Goal: Check status: Check status

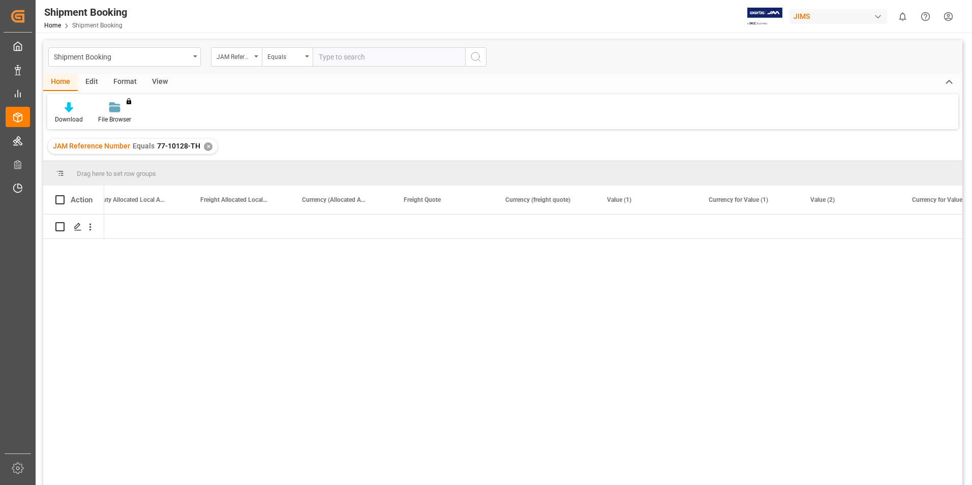
scroll to position [0, 2052]
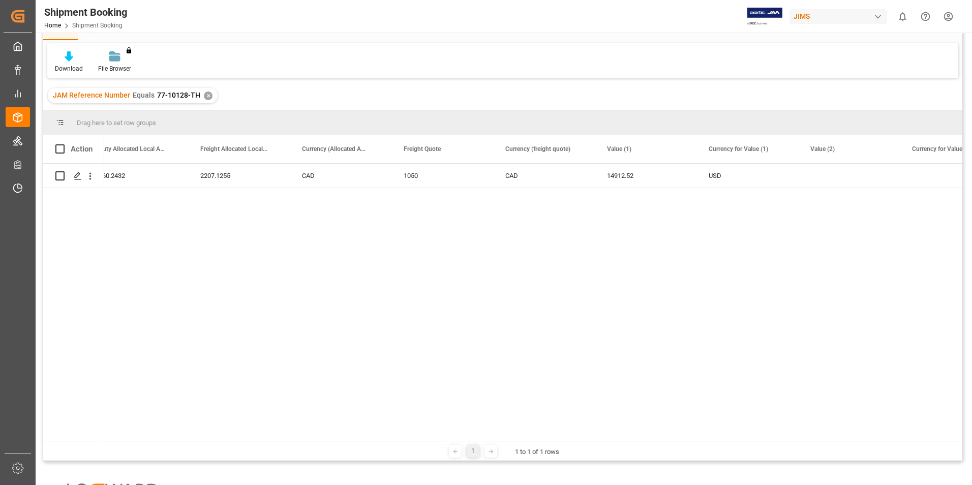
click at [206, 96] on div "✕" at bounding box center [208, 96] width 9 height 9
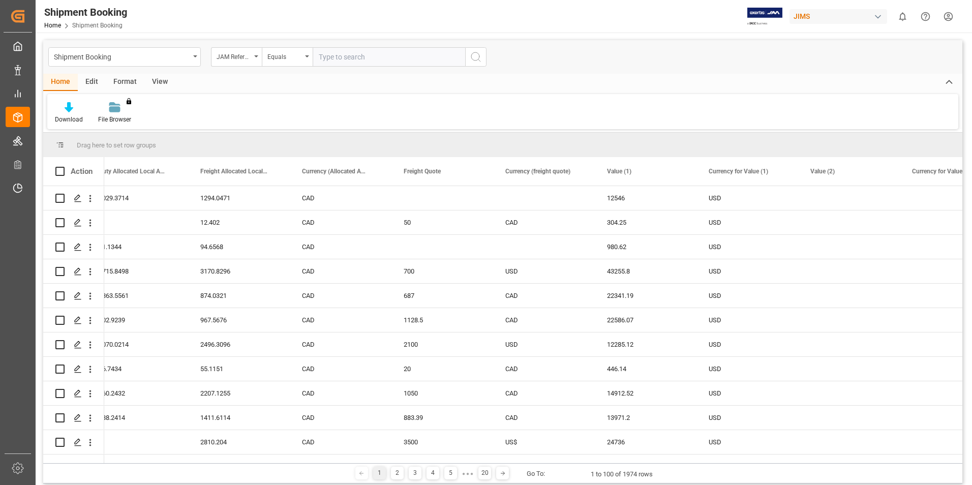
click at [329, 51] on input "text" at bounding box center [389, 56] width 153 height 19
paste input "77-9401-CN"
type input "77-9401-CN"
click at [479, 54] on circle "search button" at bounding box center [475, 56] width 8 height 8
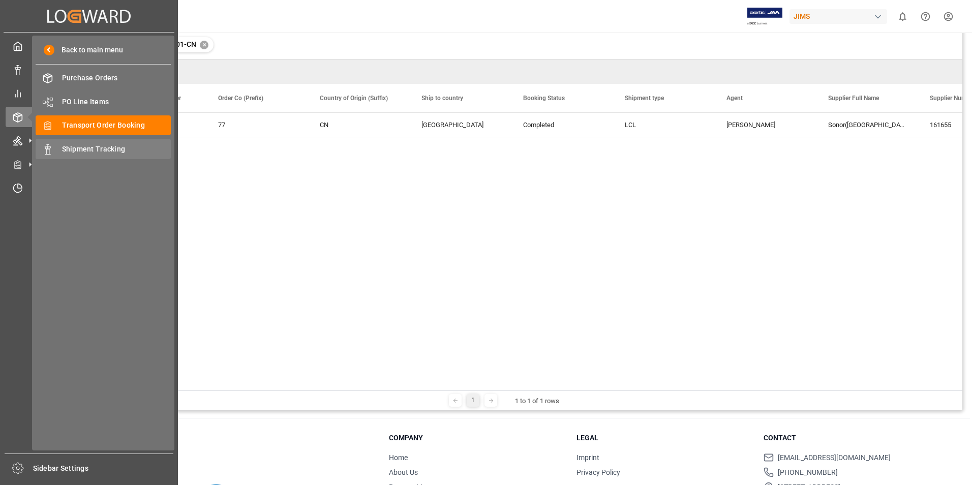
click at [95, 148] on span "Shipment Tracking" at bounding box center [116, 149] width 109 height 11
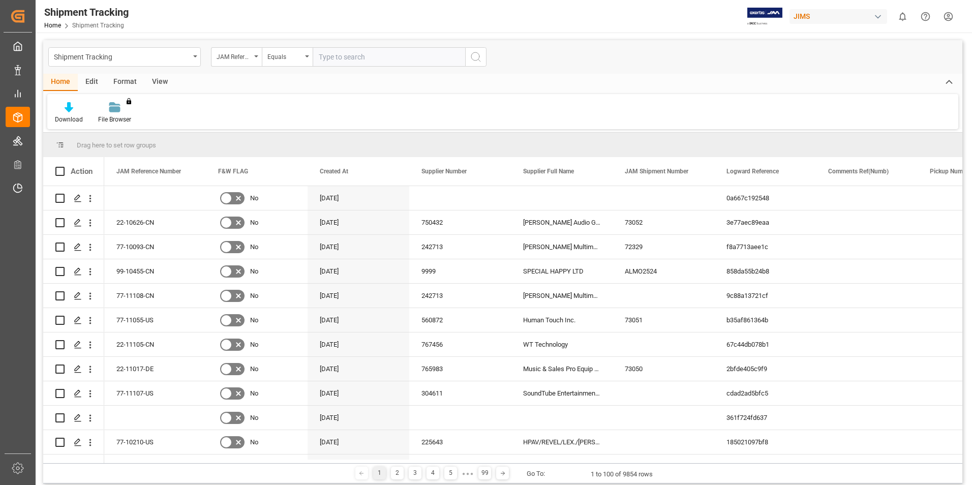
click at [339, 56] on input "text" at bounding box center [389, 56] width 153 height 19
paste input "77-9401-CN"
type input "77-9401-CN"
click at [472, 57] on icon "search button" at bounding box center [476, 57] width 12 height 12
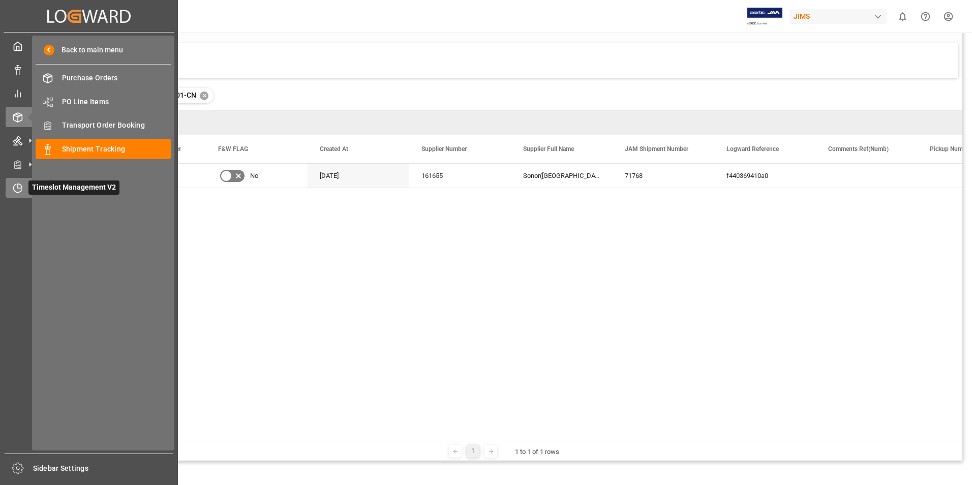
click at [47, 191] on span "Timeslot Management V2" at bounding box center [73, 188] width 91 height 14
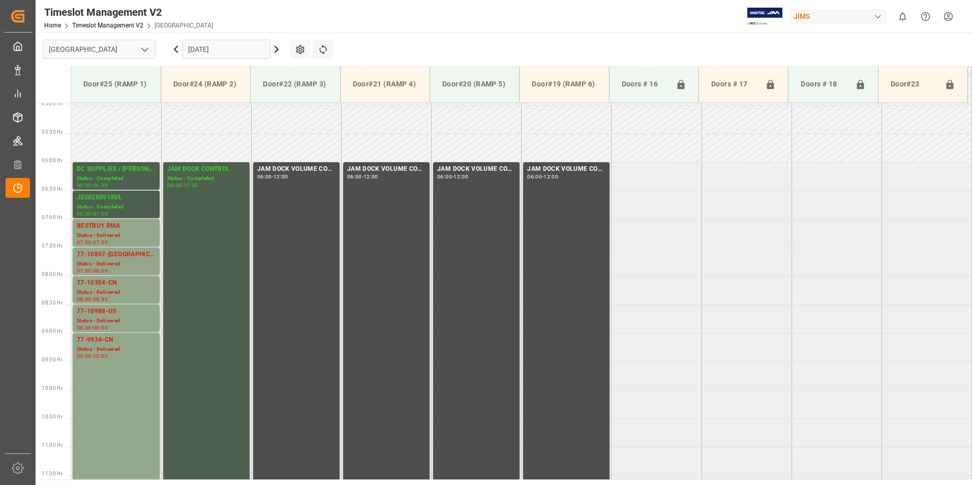
scroll to position [271, 0]
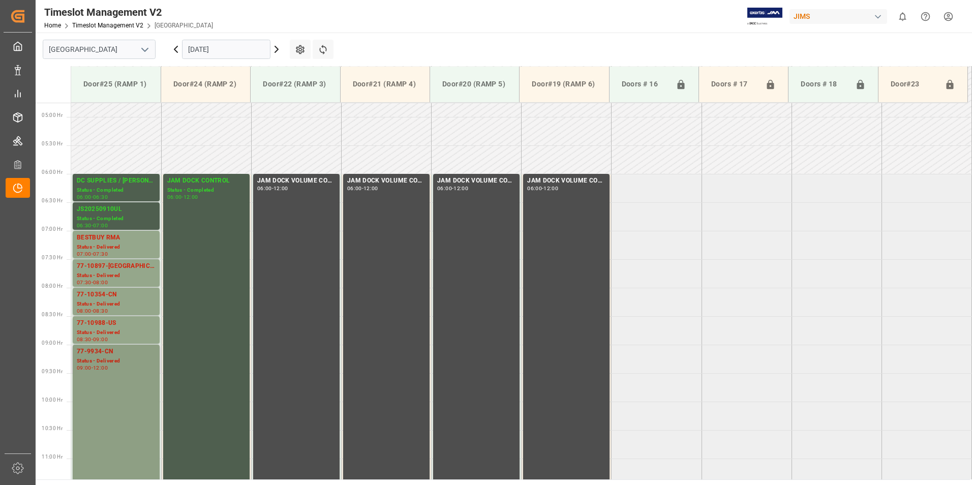
click at [98, 357] on div "Status - Delivered" at bounding box center [116, 361] width 79 height 9
click at [92, 325] on div "77-10988-US" at bounding box center [116, 323] width 79 height 10
click at [101, 299] on div "77-10354-CN" at bounding box center [116, 295] width 79 height 10
click at [108, 274] on div "Status - Delivered" at bounding box center [116, 276] width 79 height 9
click at [107, 242] on div "BESTBUY RMA" at bounding box center [116, 238] width 79 height 10
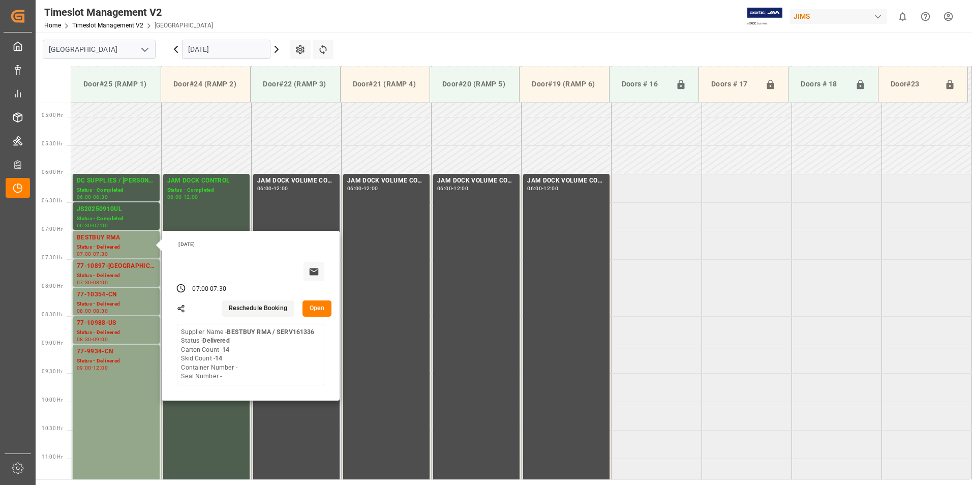
click at [216, 47] on input "[DATE]" at bounding box center [226, 49] width 88 height 19
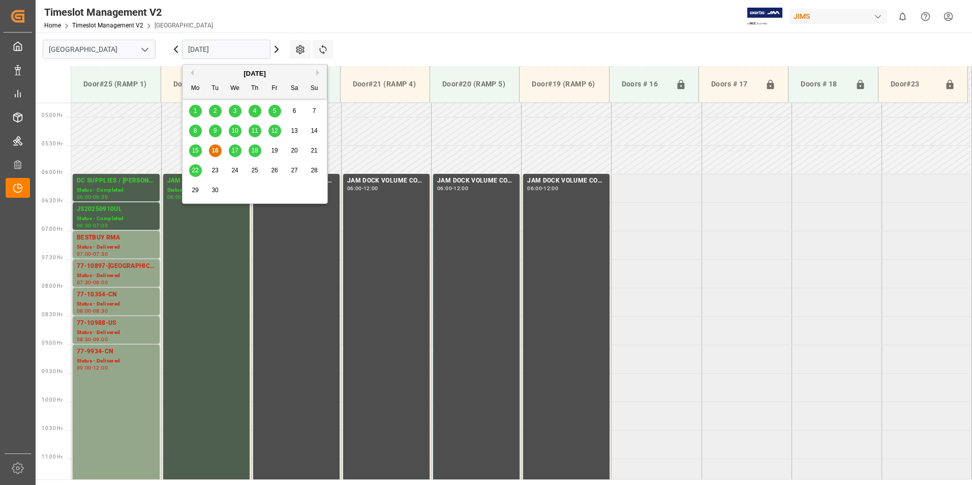
click at [237, 148] on span "17" at bounding box center [234, 150] width 7 height 7
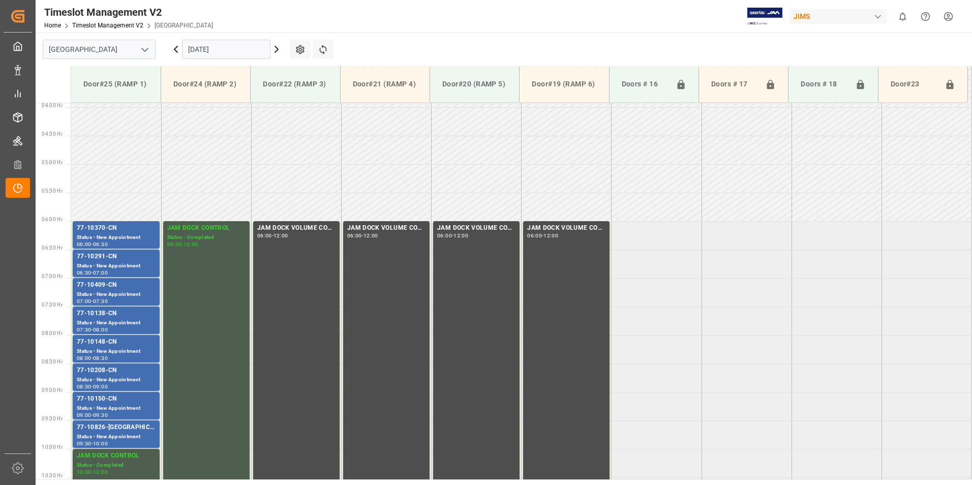
scroll to position [220, 0]
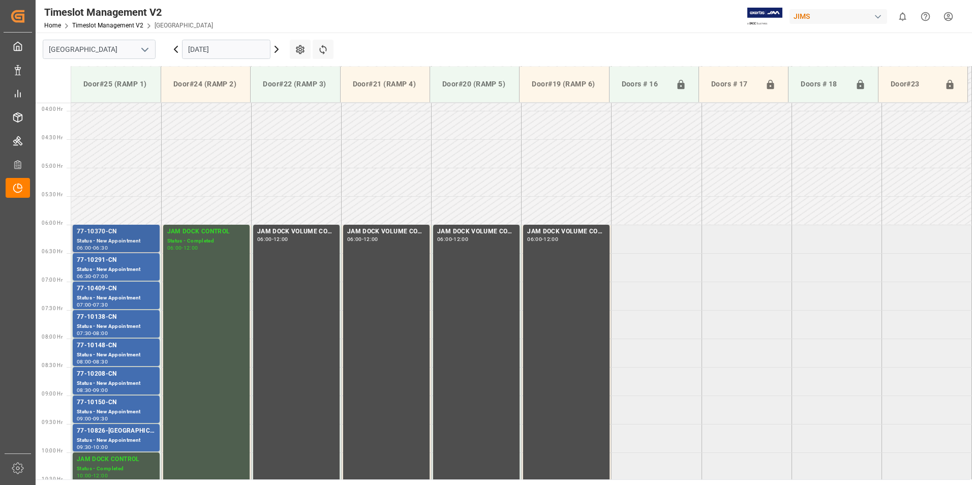
click at [118, 237] on div "Status - New Appointment" at bounding box center [116, 241] width 79 height 9
click at [118, 271] on div "Status - New Appointment" at bounding box center [116, 269] width 79 height 9
click at [118, 293] on div "77-10409-CN" at bounding box center [116, 289] width 79 height 10
click at [120, 319] on div "77-10138-CN" at bounding box center [116, 317] width 79 height 10
click at [120, 345] on div "77-10148-CN" at bounding box center [116, 346] width 79 height 10
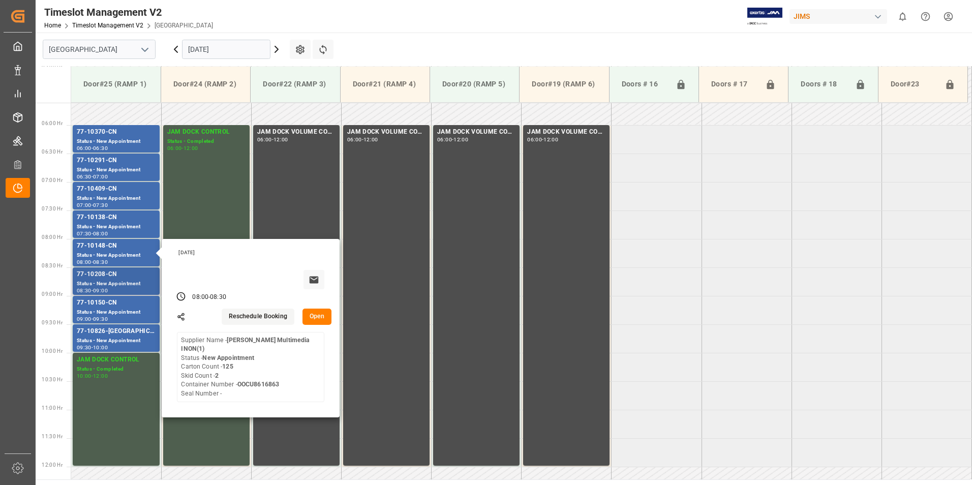
scroll to position [321, 0]
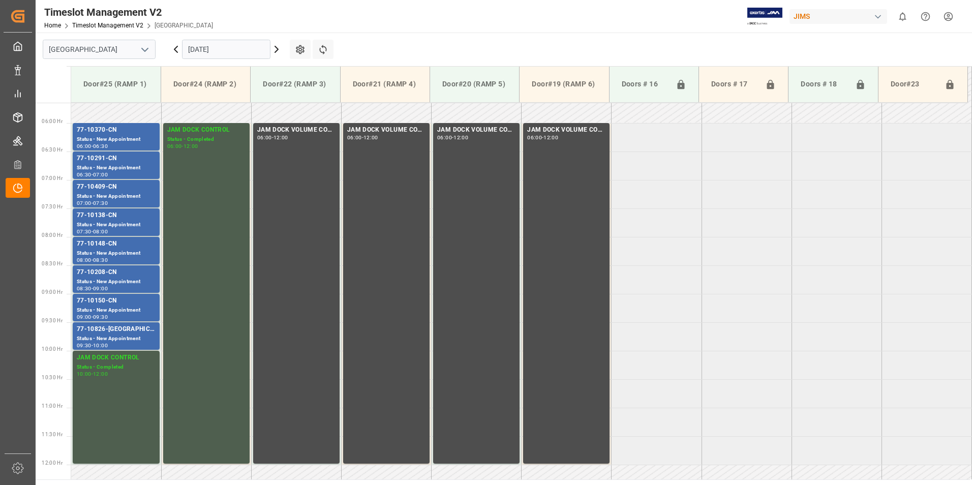
click at [122, 274] on div "77-10208-CN" at bounding box center [116, 272] width 79 height 10
click at [121, 300] on div "77-10150-CN" at bounding box center [116, 301] width 79 height 10
click at [114, 328] on div "77-10826-[GEOGRAPHIC_DATA]" at bounding box center [116, 329] width 79 height 10
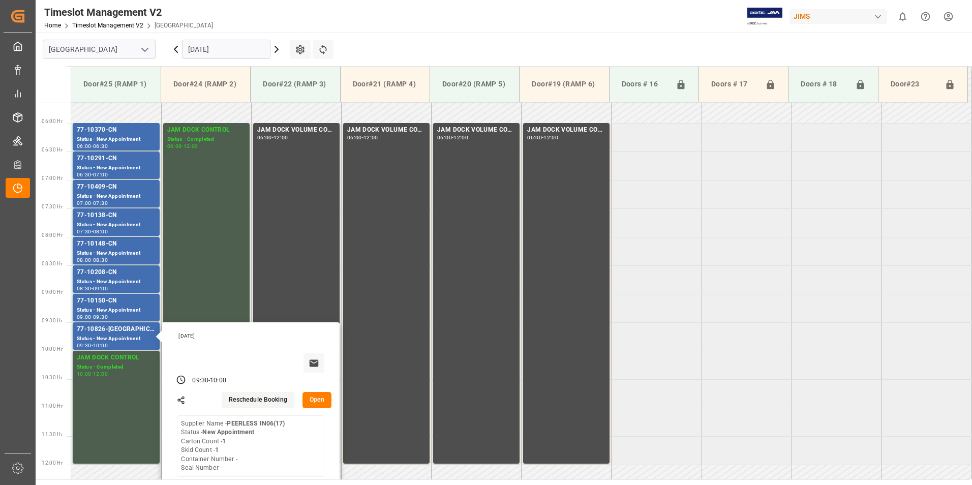
click at [221, 51] on input "[DATE]" at bounding box center [226, 49] width 88 height 19
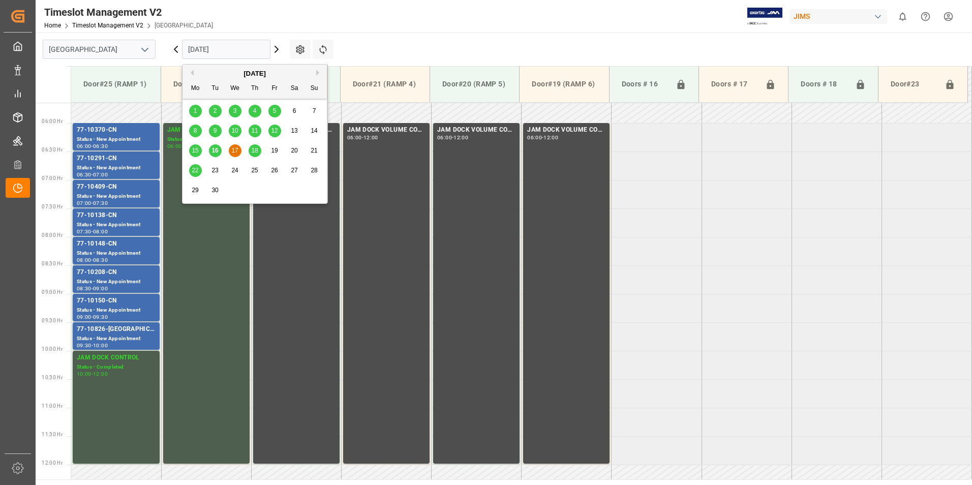
click at [255, 151] on span "18" at bounding box center [254, 150] width 7 height 7
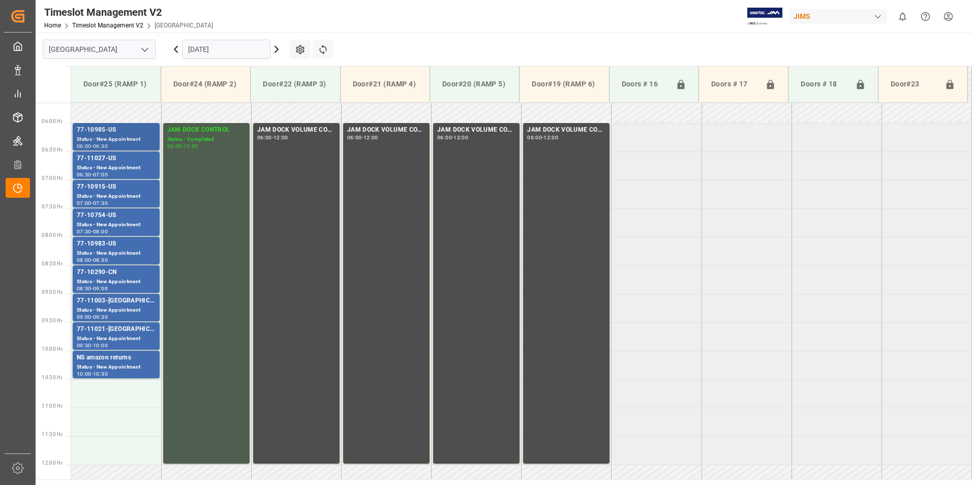
click at [118, 129] on div "77-10985-US" at bounding box center [116, 130] width 79 height 10
click at [111, 167] on div "Status - New Appointment" at bounding box center [116, 168] width 79 height 9
click at [106, 191] on div "77-10915-US" at bounding box center [116, 187] width 79 height 10
click at [114, 216] on div "77-10754-US" at bounding box center [116, 216] width 79 height 10
click at [116, 246] on div "77-10983-US" at bounding box center [116, 244] width 79 height 10
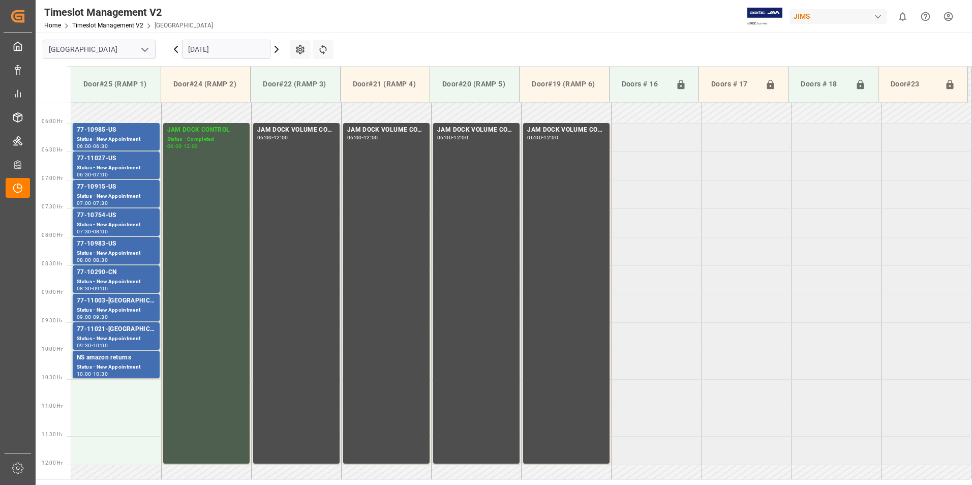
click at [110, 273] on div "77-10290-CN" at bounding box center [116, 272] width 79 height 10
click at [110, 300] on div "77-11003-[GEOGRAPHIC_DATA]" at bounding box center [116, 301] width 79 height 10
click at [112, 331] on div "77-11021-[GEOGRAPHIC_DATA]" at bounding box center [116, 329] width 79 height 10
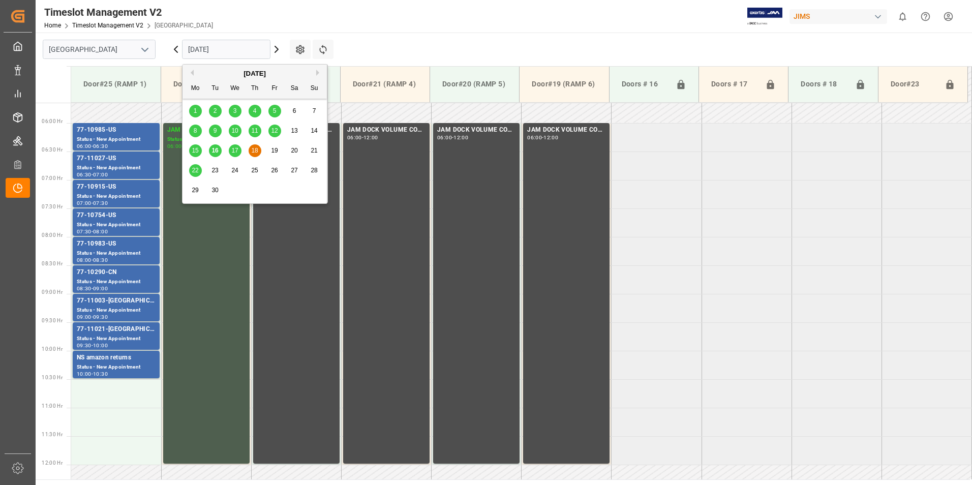
click at [225, 50] on input "[DATE]" at bounding box center [226, 49] width 88 height 19
click at [195, 170] on span "22" at bounding box center [195, 170] width 7 height 7
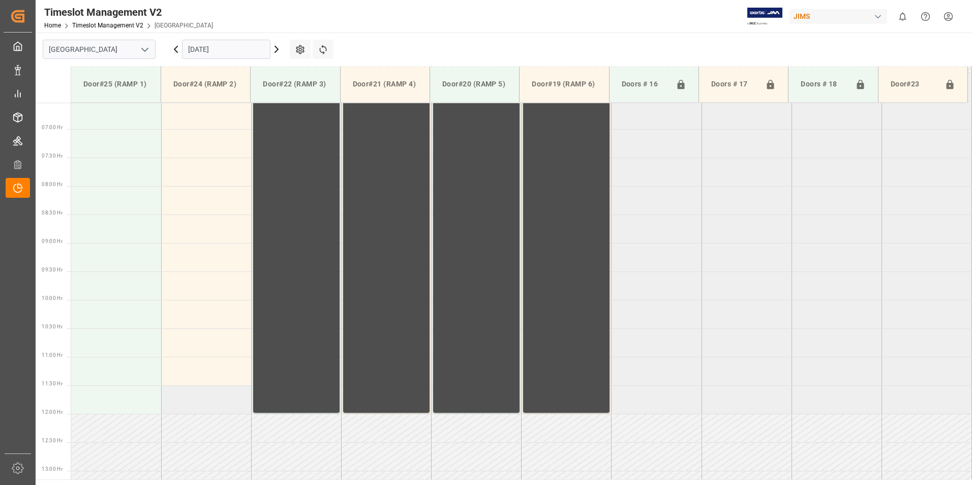
scroll to position [16, 0]
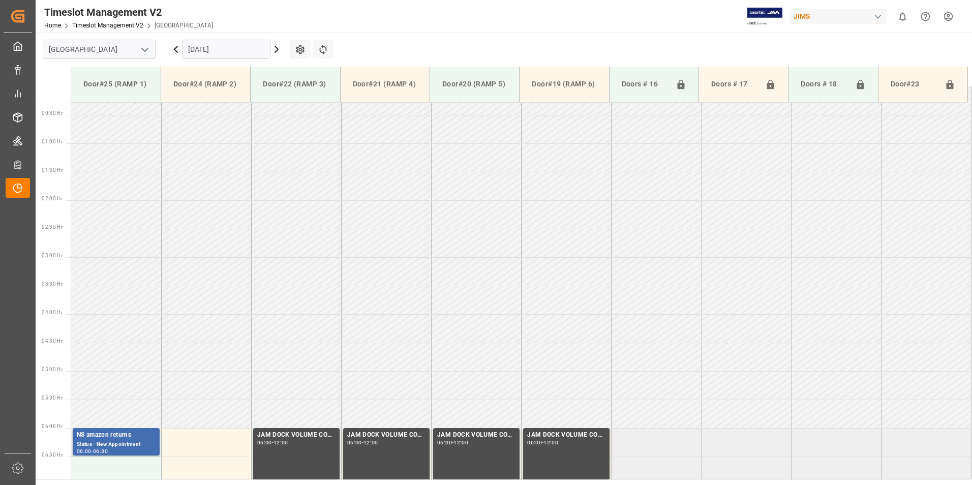
click at [222, 44] on input "[DATE]" at bounding box center [226, 49] width 88 height 19
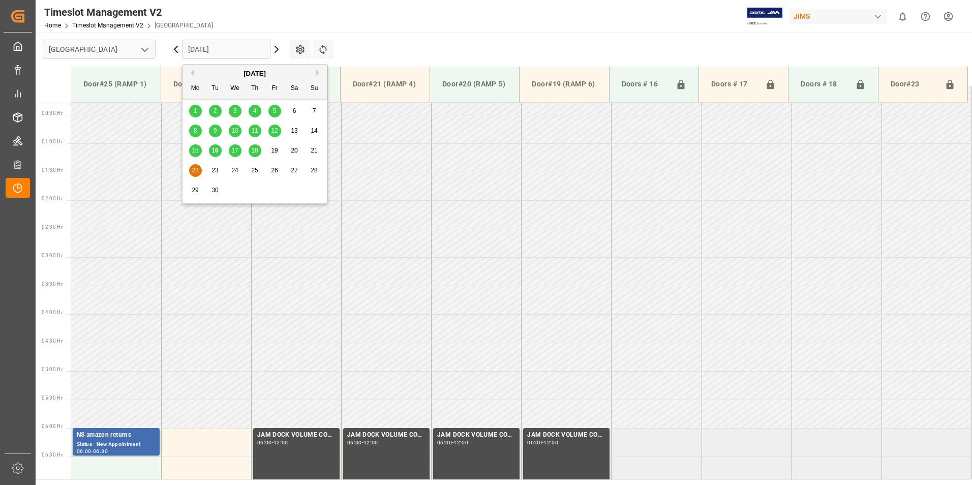
click at [212, 151] on span "16" at bounding box center [215, 150] width 7 height 7
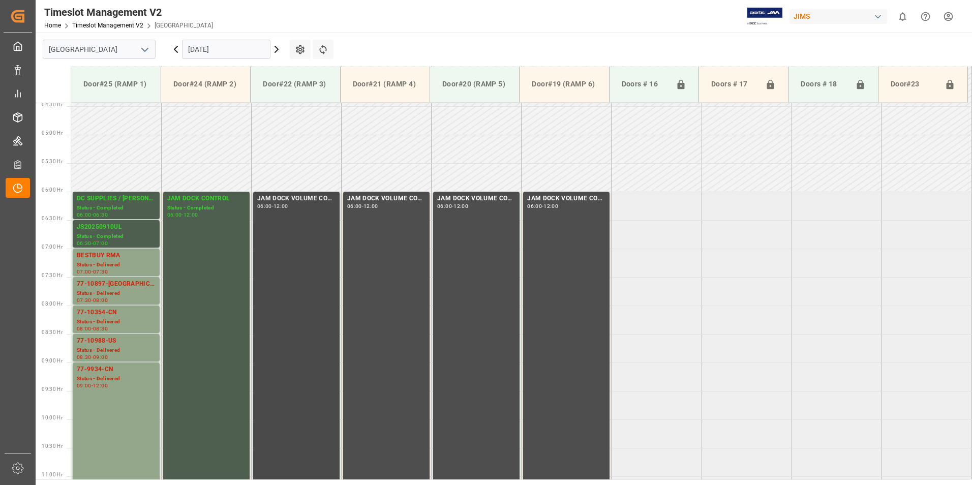
scroll to position [220, 0]
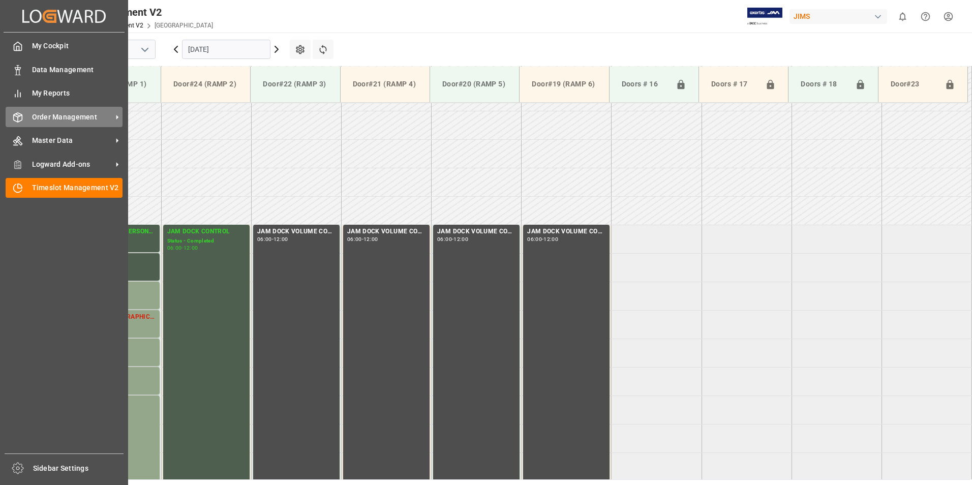
click at [54, 117] on span "Order Management" at bounding box center [72, 117] width 80 height 11
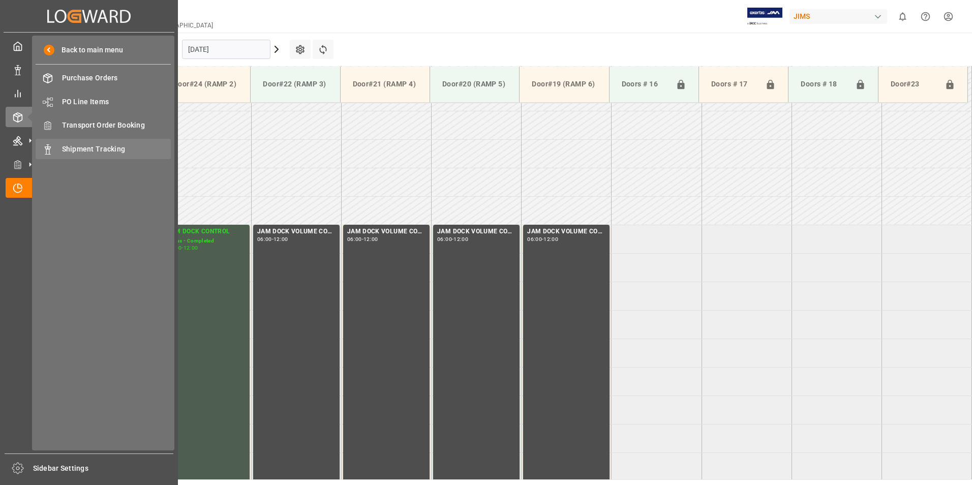
click at [86, 147] on span "Shipment Tracking" at bounding box center [116, 149] width 109 height 11
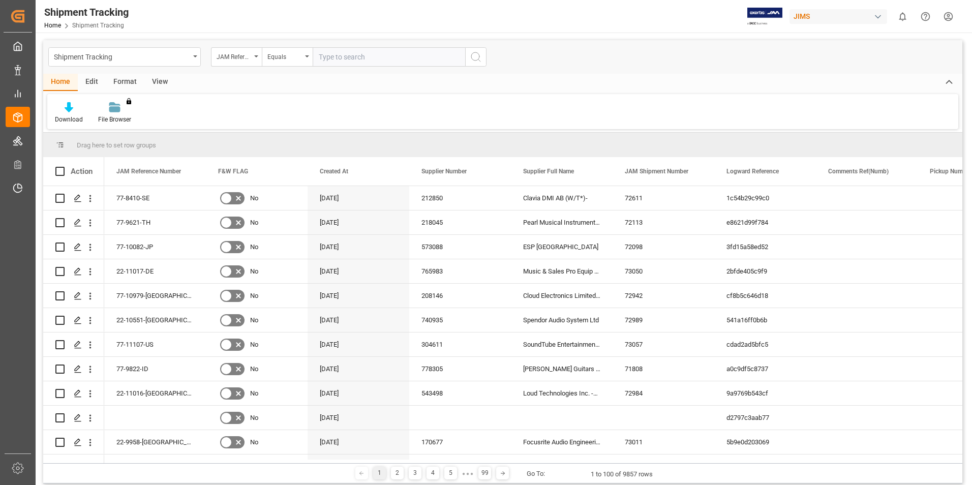
click at [330, 55] on input "text" at bounding box center [389, 56] width 153 height 19
type input "77-9822-ID"
click at [477, 59] on icon "search button" at bounding box center [476, 57] width 12 height 12
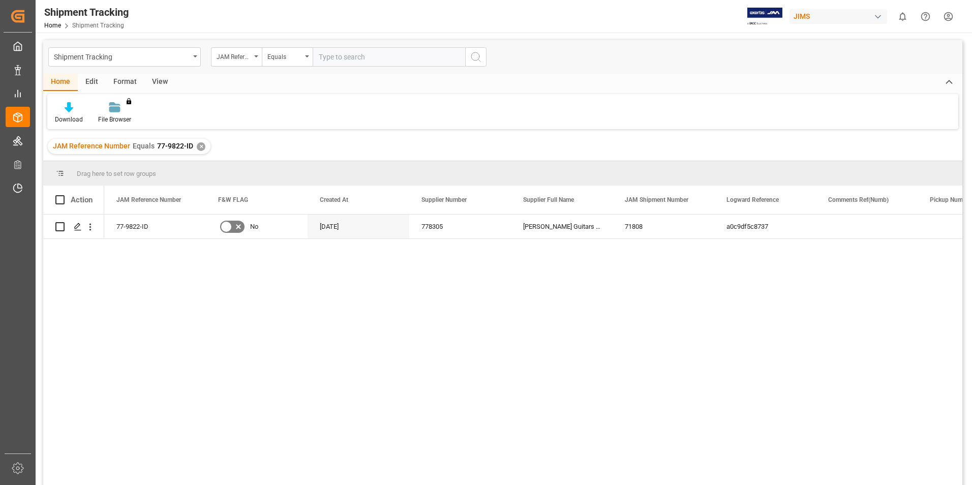
click at [357, 55] on input "text" at bounding box center [389, 56] width 153 height 19
paste input "77-9822-ID"
type input "77-9822-ID"
click at [473, 58] on icon "search button" at bounding box center [476, 57] width 12 height 12
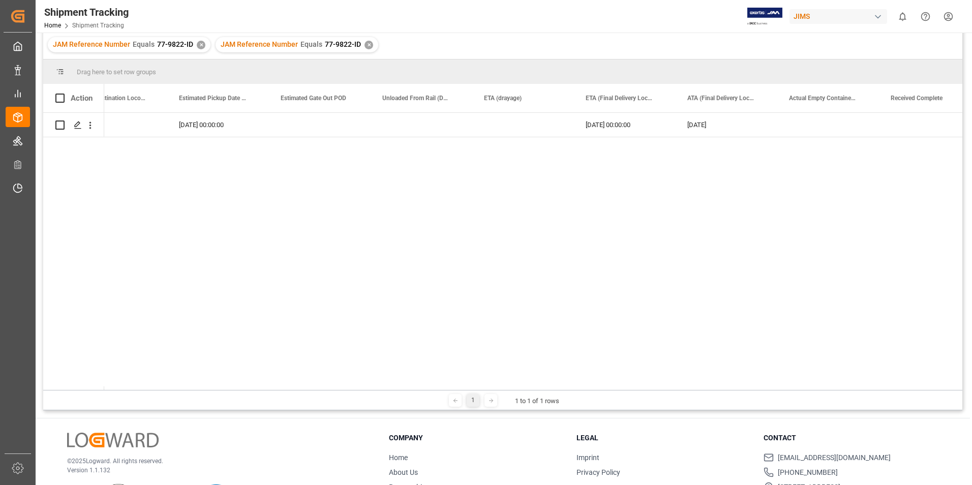
scroll to position [0, 3104]
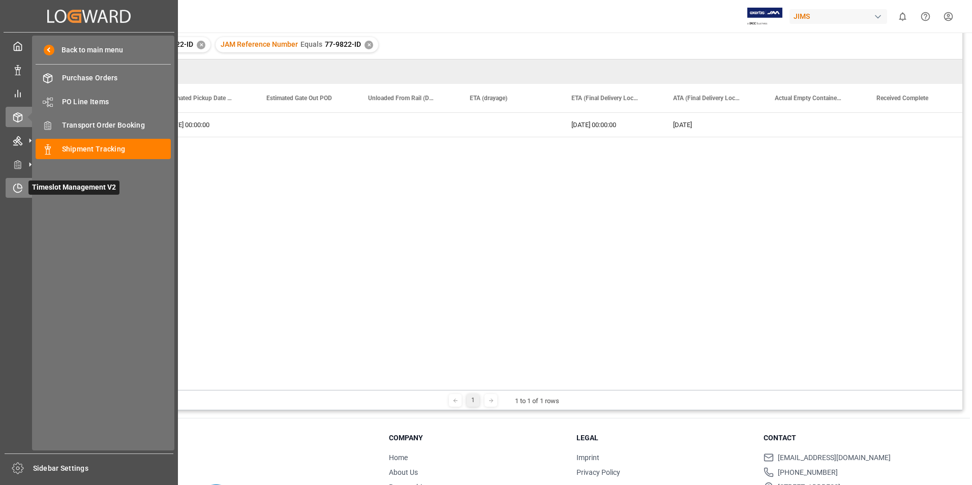
click at [46, 189] on span "Timeslot Management V2" at bounding box center [73, 188] width 91 height 14
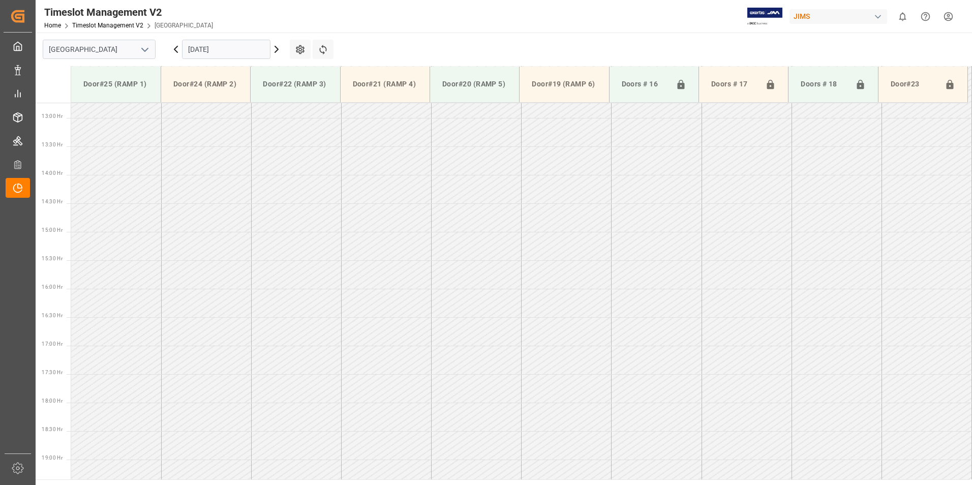
scroll to position [734, 0]
click at [209, 46] on input "[DATE]" at bounding box center [226, 49] width 88 height 19
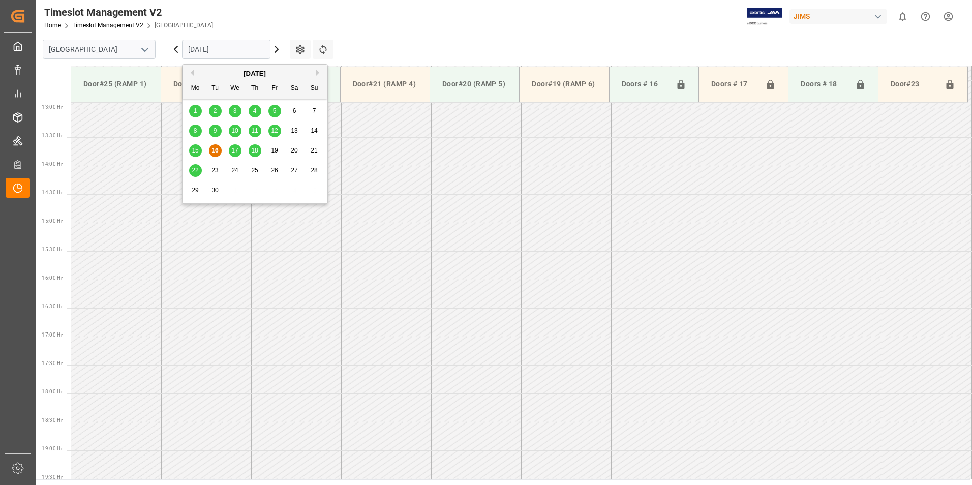
click at [193, 151] on span "15" at bounding box center [195, 150] width 7 height 7
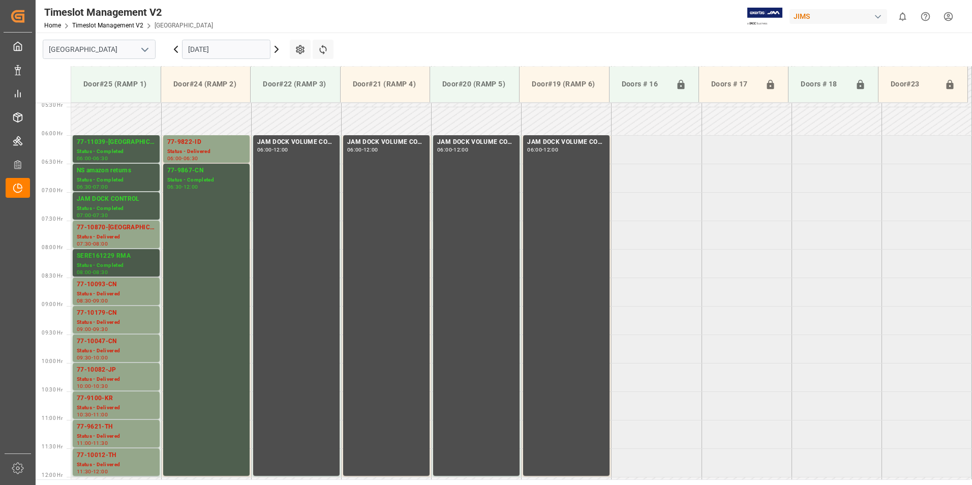
scroll to position [327, 0]
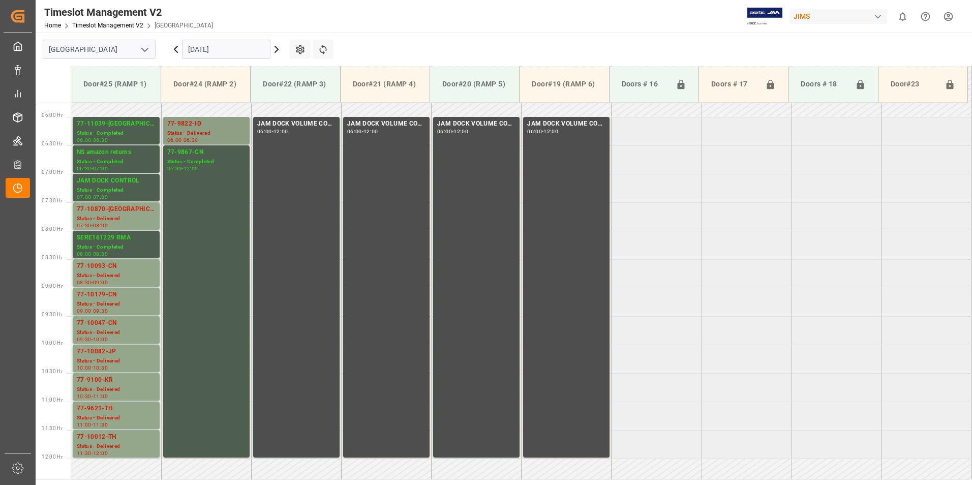
click at [186, 127] on div "77-9822-ID" at bounding box center [206, 124] width 78 height 10
click at [177, 162] on div "Status - Completed" at bounding box center [206, 162] width 78 height 9
